Goal: Navigation & Orientation: Find specific page/section

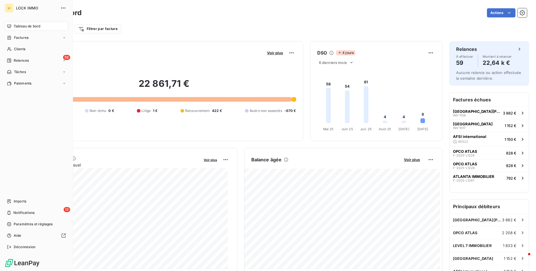
click at [9, 27] on icon at bounding box center [9, 26] width 5 height 5
click at [6, 38] on div "Factures" at bounding box center [37, 37] width 64 height 9
click at [17, 51] on span "Factures" at bounding box center [21, 48] width 15 height 5
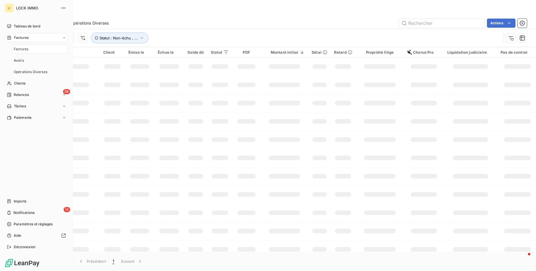
click at [25, 33] on div "Factures" at bounding box center [37, 37] width 64 height 9
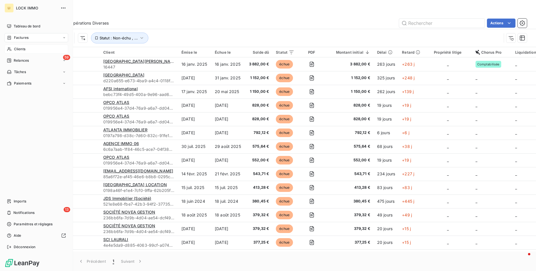
click at [18, 48] on span "Clients" at bounding box center [19, 48] width 11 height 5
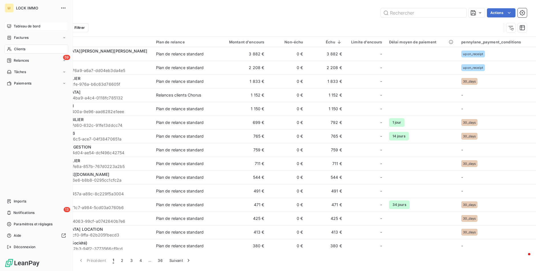
click at [25, 24] on span "Tableau de bord" at bounding box center [27, 26] width 27 height 5
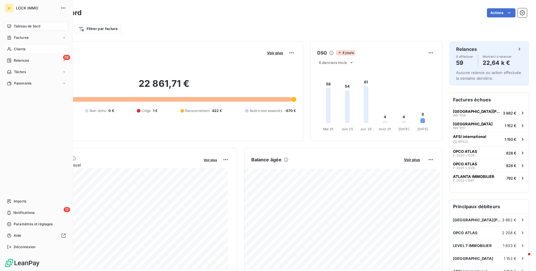
click at [13, 49] on div "Clients" at bounding box center [37, 48] width 64 height 9
